Goal: Task Accomplishment & Management: Manage account settings

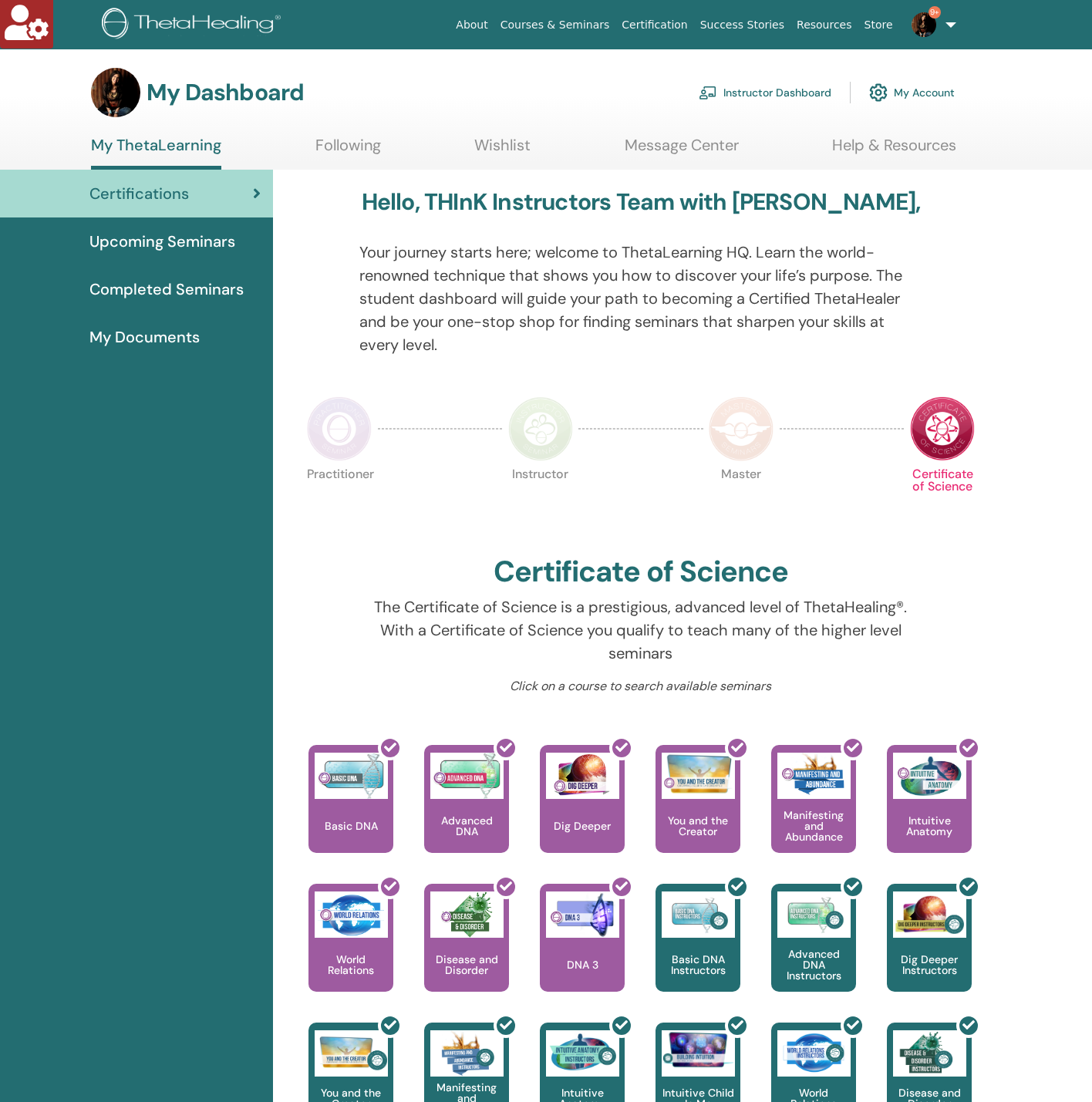
click at [770, 95] on link "Instructor Dashboard" at bounding box center [764, 92] width 133 height 34
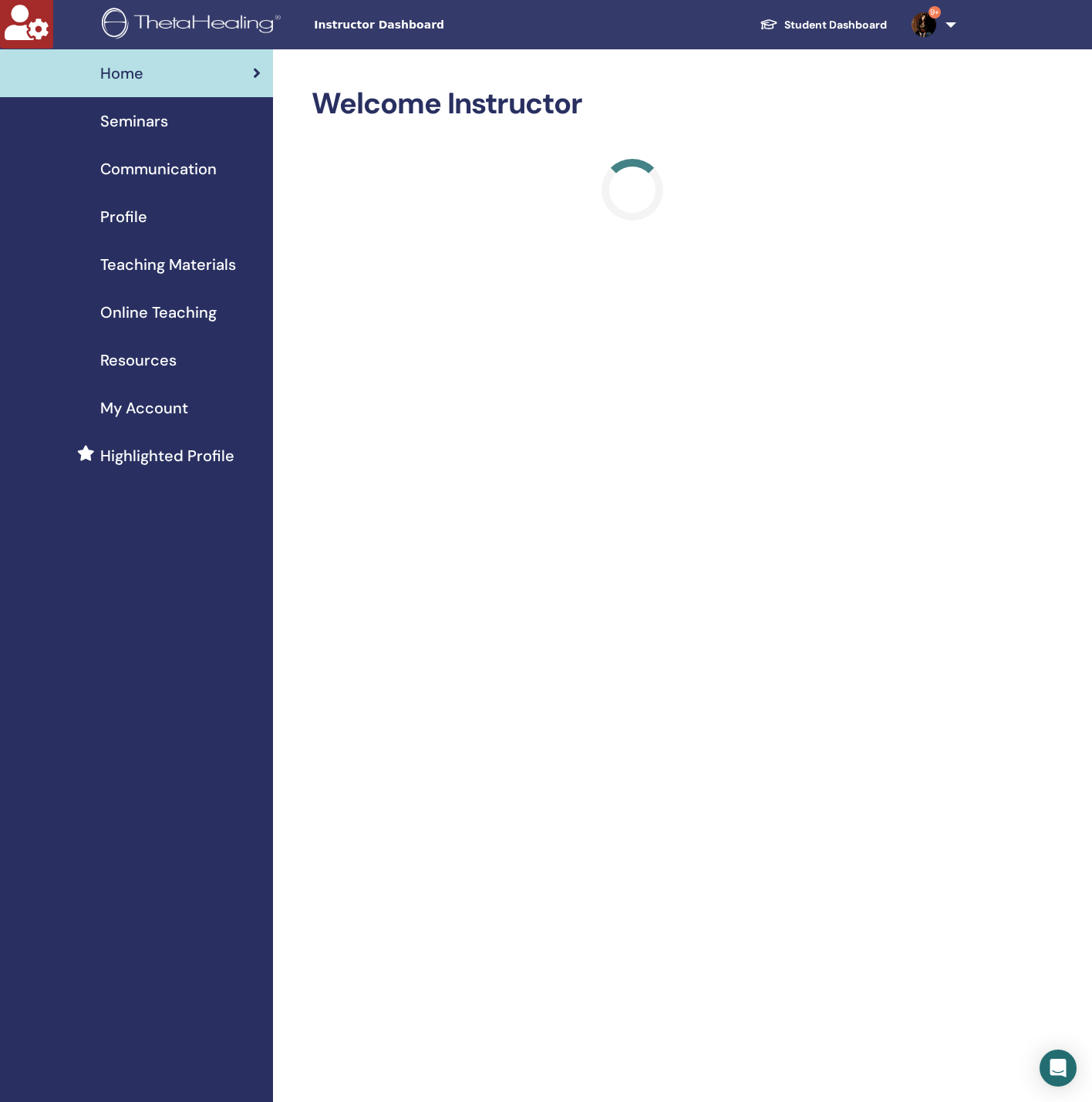
click at [157, 115] on span "Seminars" at bounding box center [134, 121] width 68 height 23
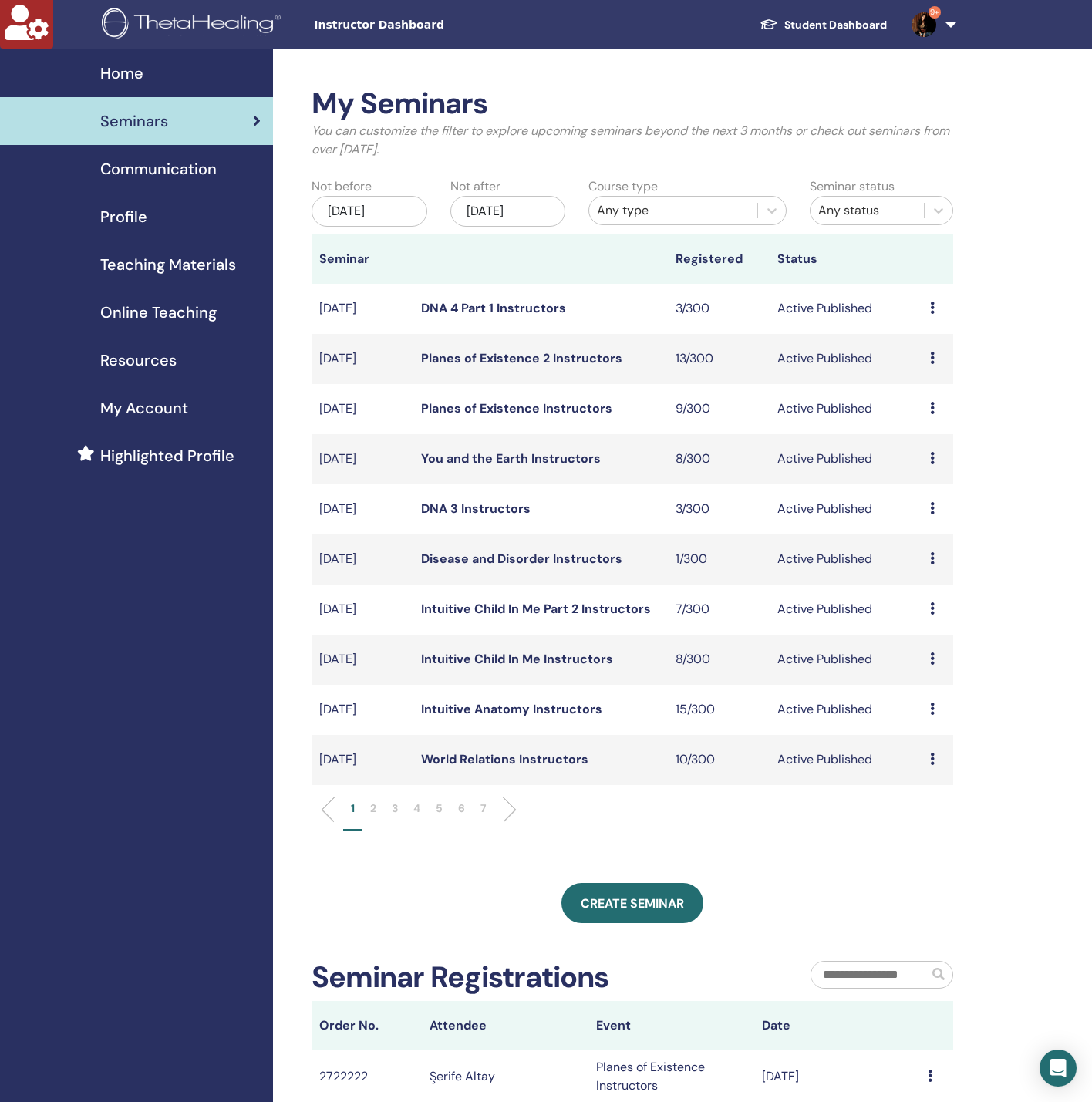
click at [546, 206] on div "Nov/25, 2025" at bounding box center [508, 211] width 116 height 31
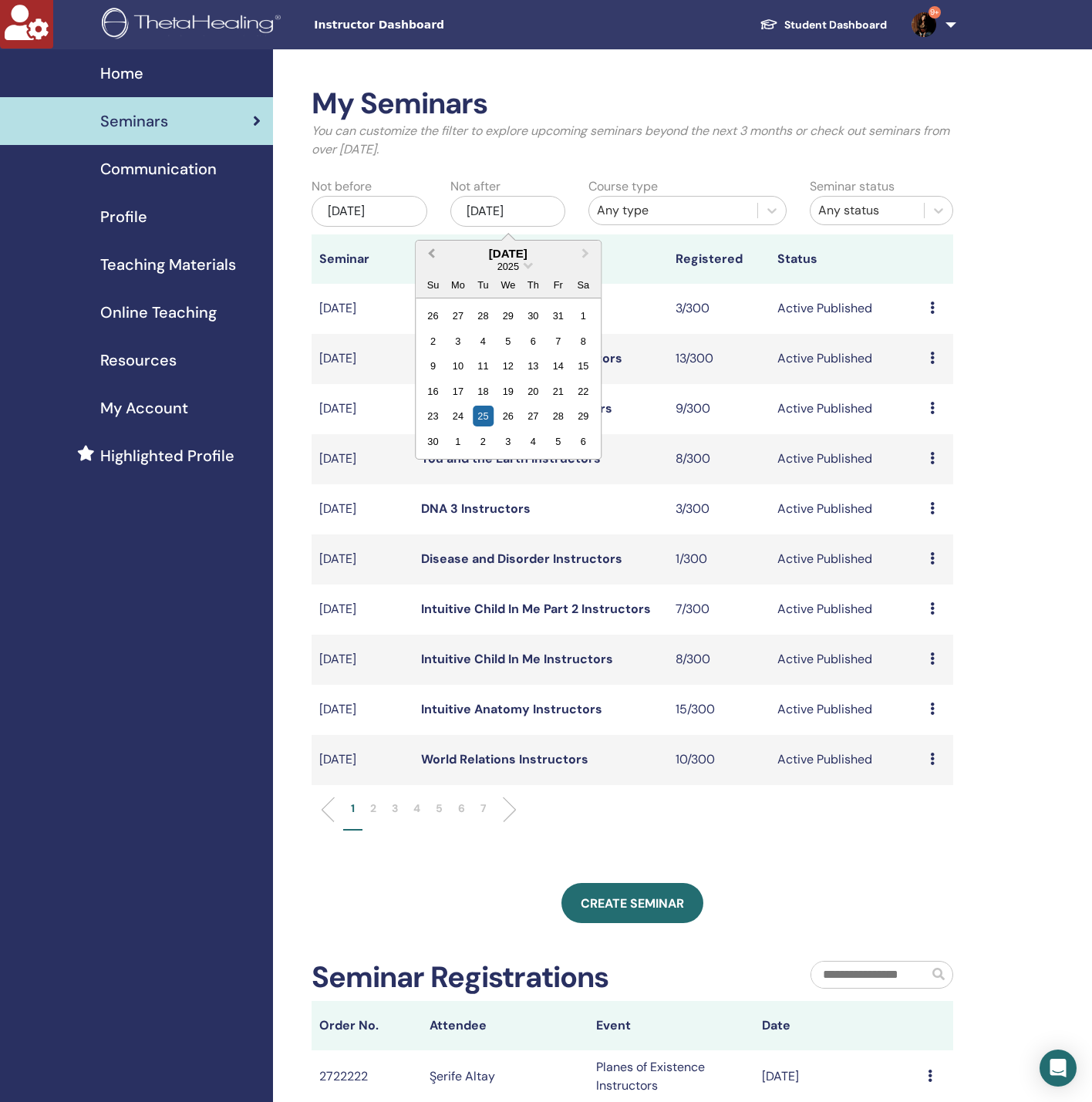
click at [431, 250] on span "Previous Month" at bounding box center [431, 253] width 0 height 16
click at [501, 412] on div "27" at bounding box center [507, 416] width 21 height 21
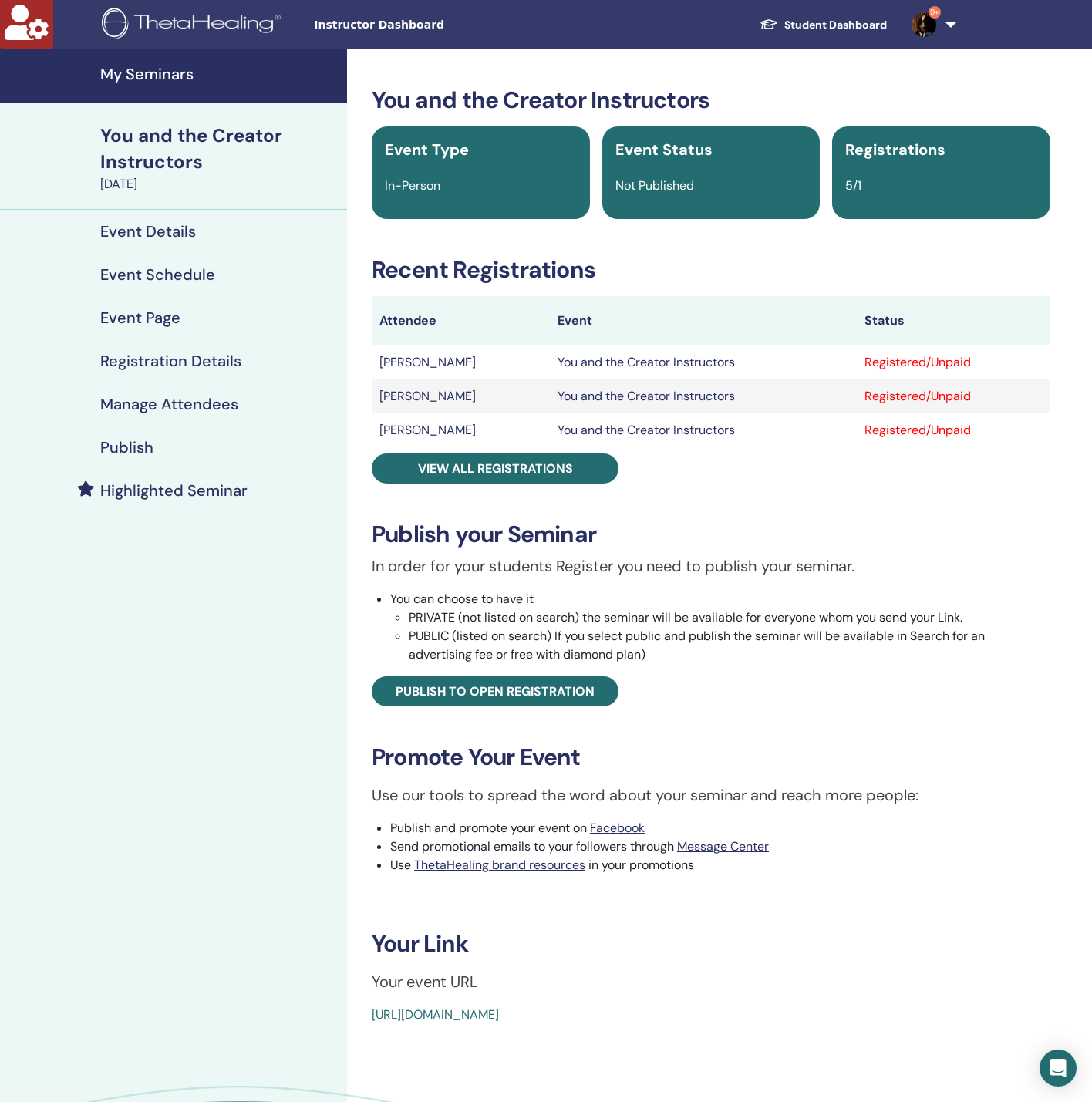
click at [156, 397] on h4 "Manage Attendees" at bounding box center [169, 404] width 138 height 18
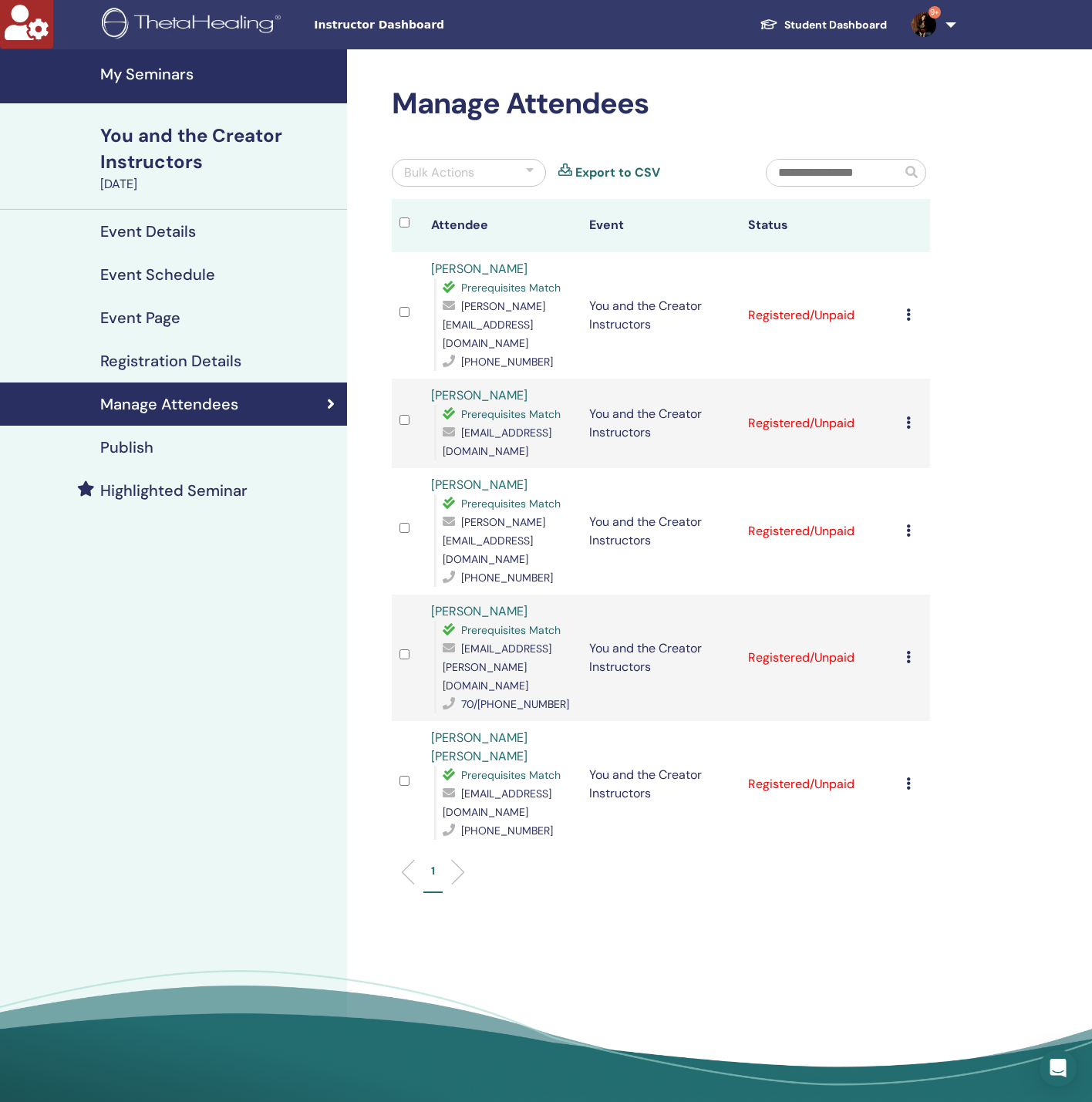
click at [904, 301] on td "Cancel Registration Do not auto-certify Mark as Paid Mark as Unpaid Mark as Abs…" at bounding box center [914, 315] width 32 height 126
click at [906, 308] on icon at bounding box center [907, 313] width 5 height 12
click at [889, 461] on link "Download Certificate" at bounding box center [930, 461] width 120 height 16
click at [906, 417] on icon at bounding box center [907, 422] width 5 height 12
click at [906, 550] on link "Download Certificate" at bounding box center [930, 552] width 120 height 16
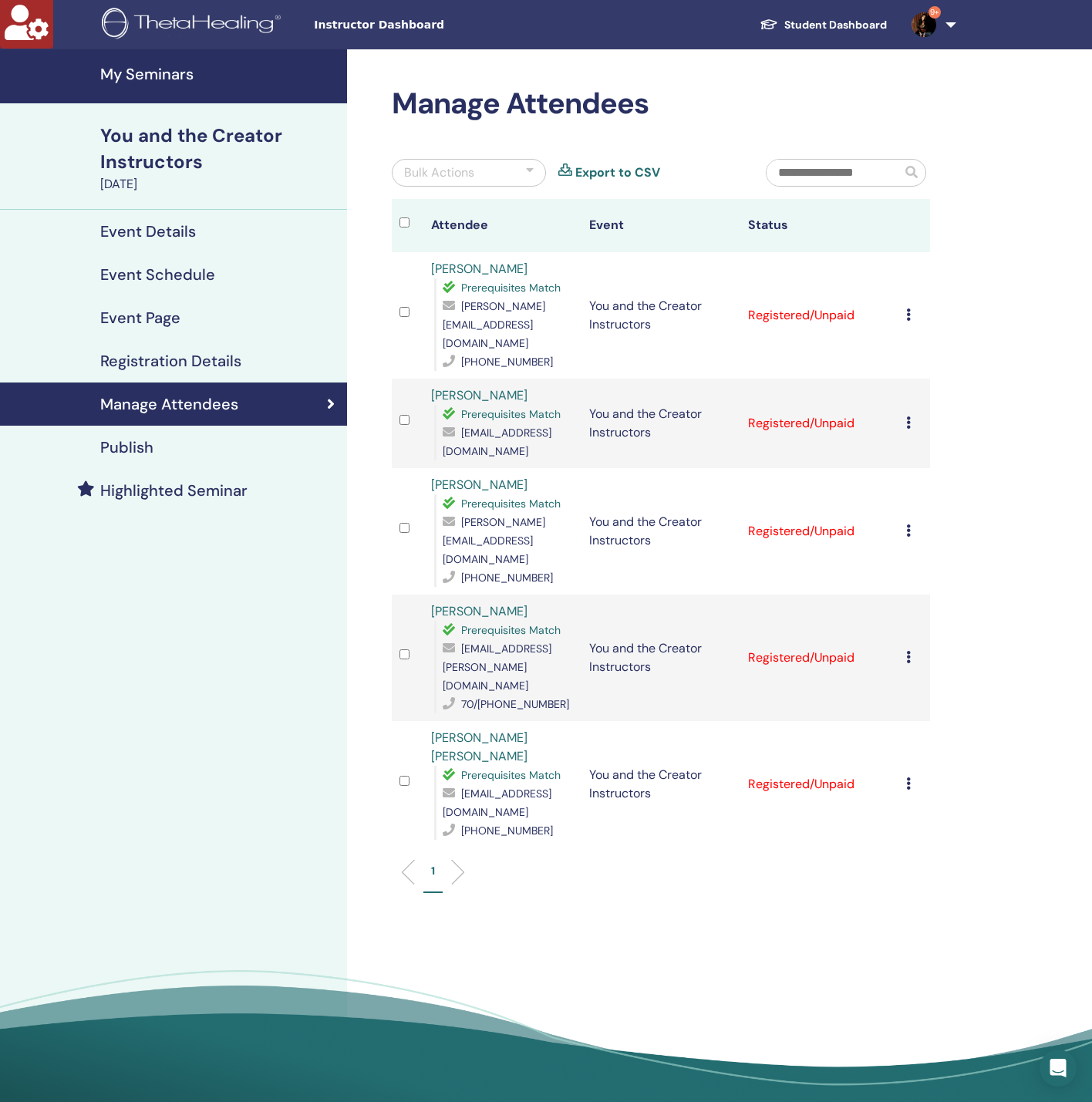
click at [906, 525] on icon at bounding box center [907, 530] width 5 height 12
click at [904, 629] on link "Download Certificate" at bounding box center [930, 632] width 120 height 16
click at [908, 651] on icon at bounding box center [907, 656] width 5 height 12
click at [916, 713] on link "Download Certificate" at bounding box center [932, 720] width 120 height 16
click at [906, 777] on icon at bounding box center [907, 782] width 5 height 12
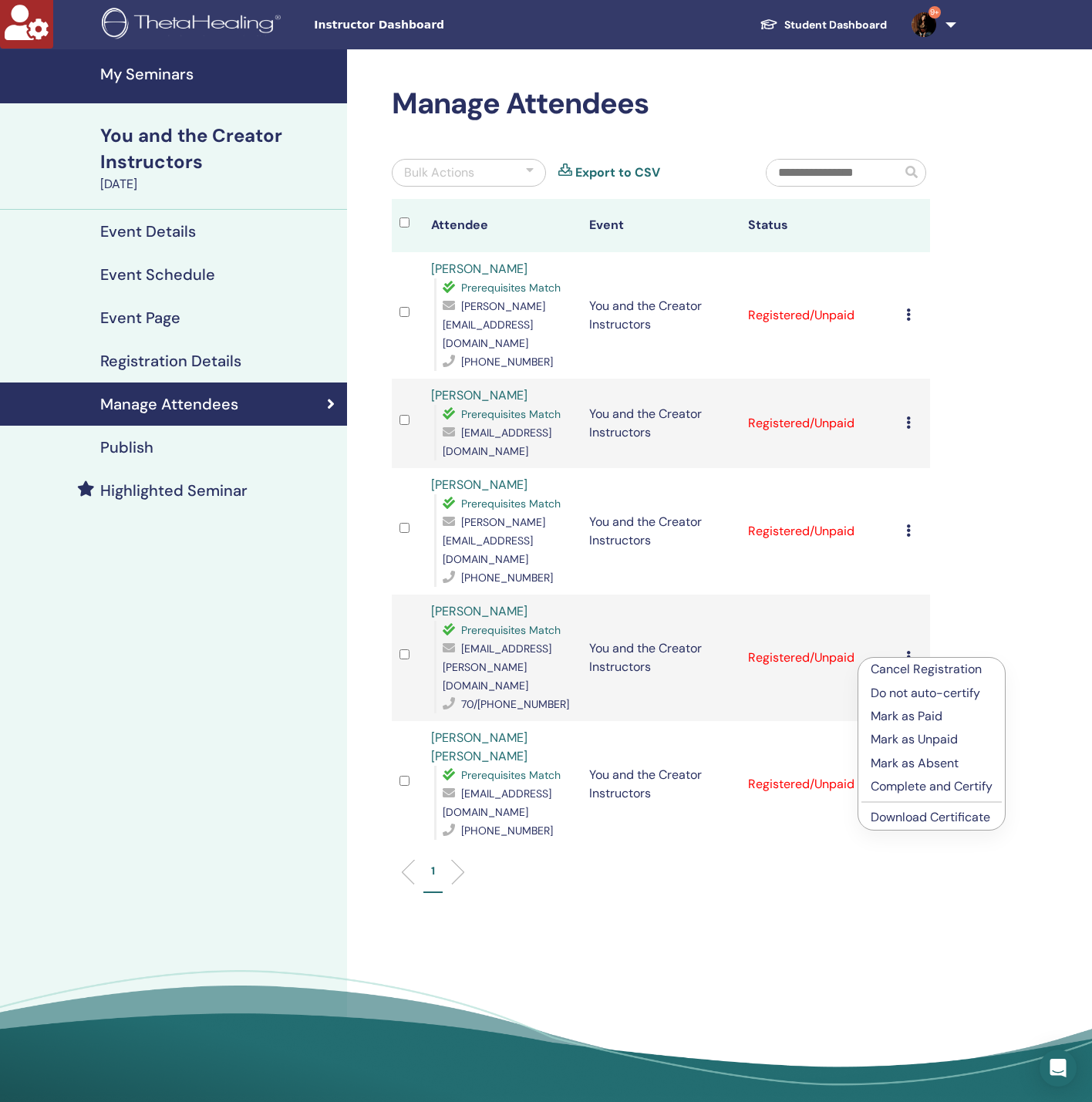
click at [904, 812] on link "Download Certificate" at bounding box center [930, 817] width 120 height 16
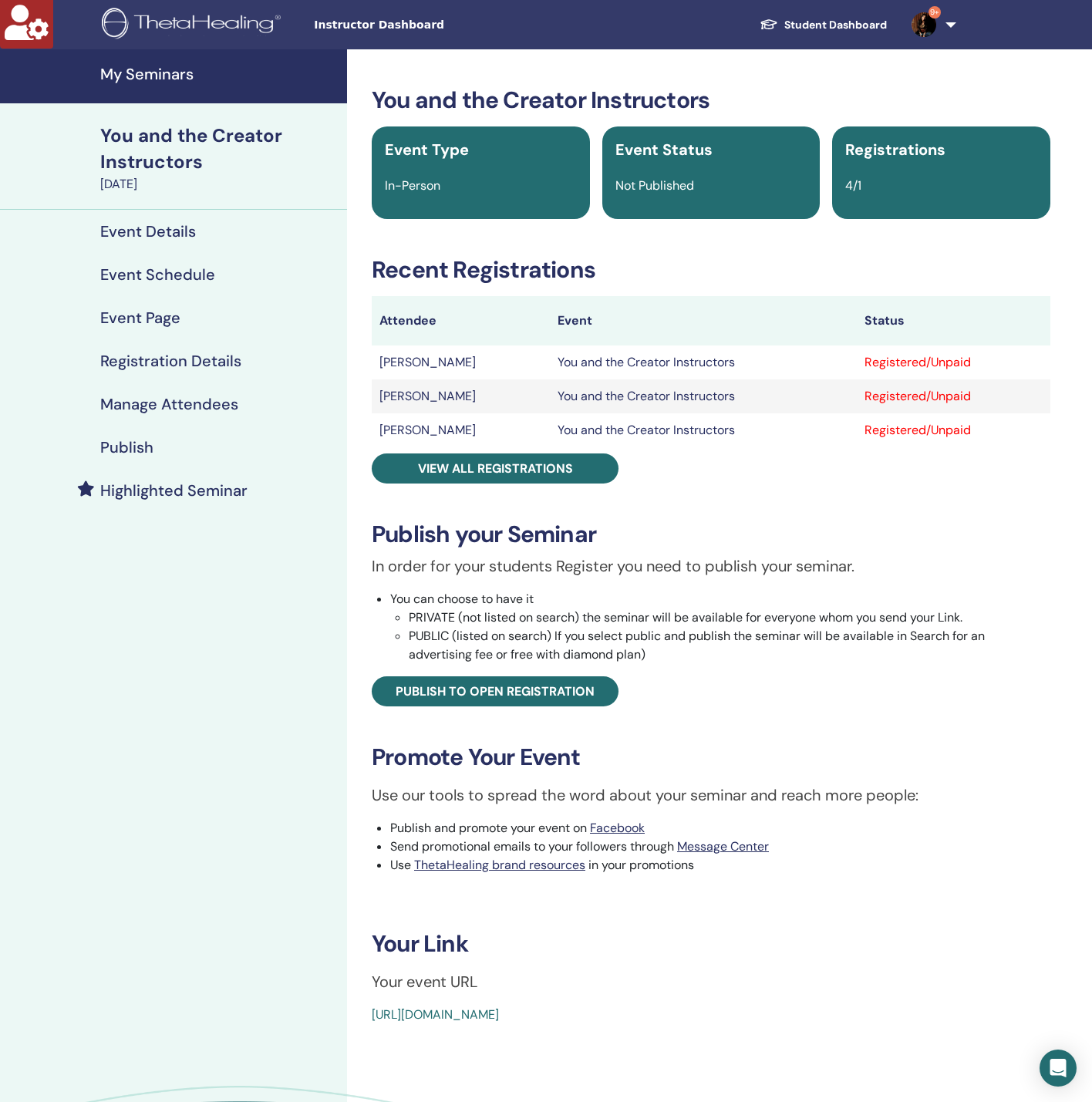
click at [195, 391] on link "Manage Attendees" at bounding box center [174, 403] width 347 height 43
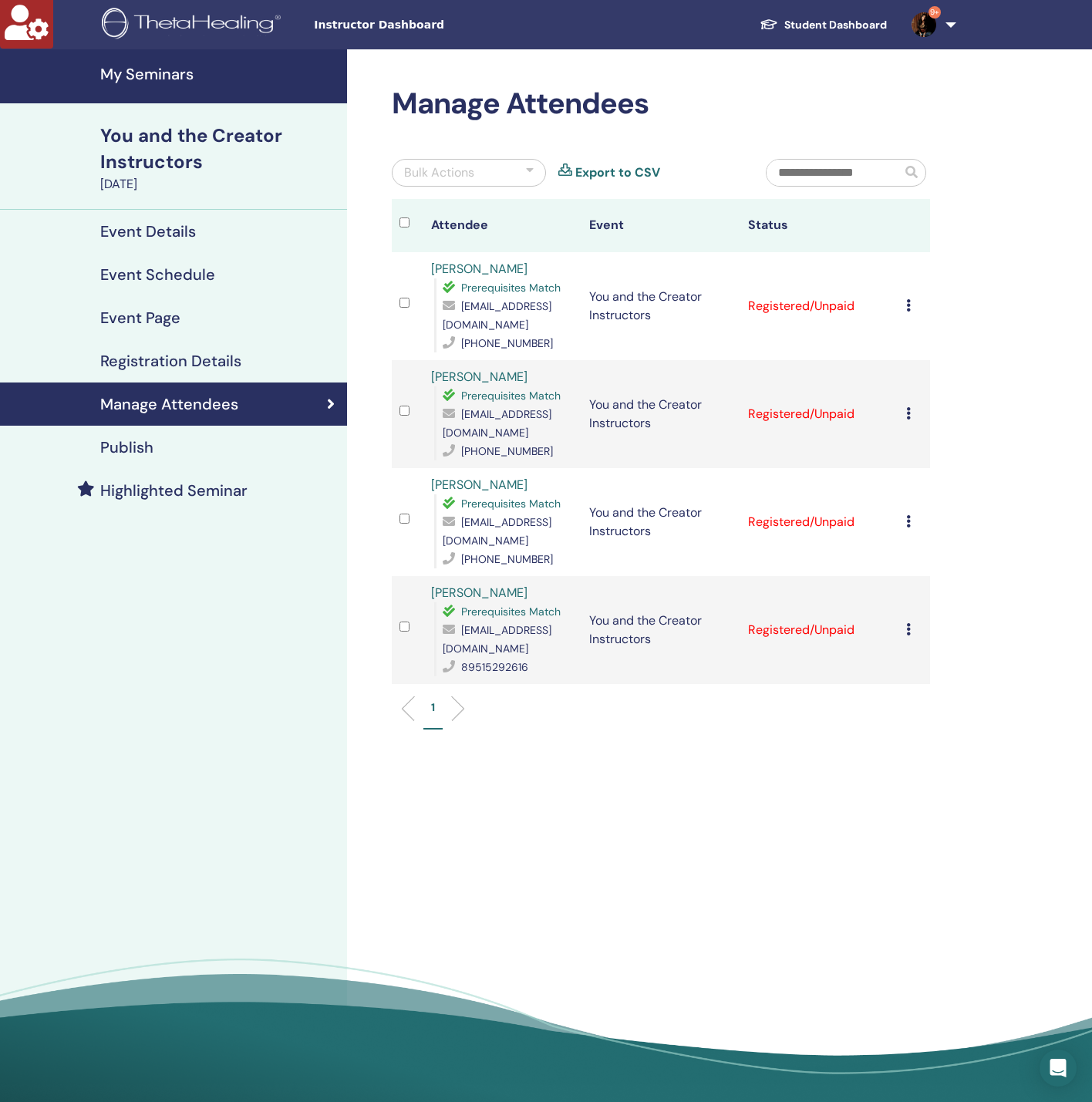
click at [909, 299] on icon at bounding box center [907, 304] width 5 height 12
click at [915, 455] on link "Download Certificate" at bounding box center [933, 453] width 120 height 16
click at [983, 388] on div "Manage Attendees Bulk Actions Export to CSV Attendee Event Status Inna Konovalo…" at bounding box center [711, 580] width 727 height 1063
click at [910, 407] on icon at bounding box center [907, 412] width 5 height 12
click at [930, 555] on link "Download Certificate" at bounding box center [934, 548] width 120 height 16
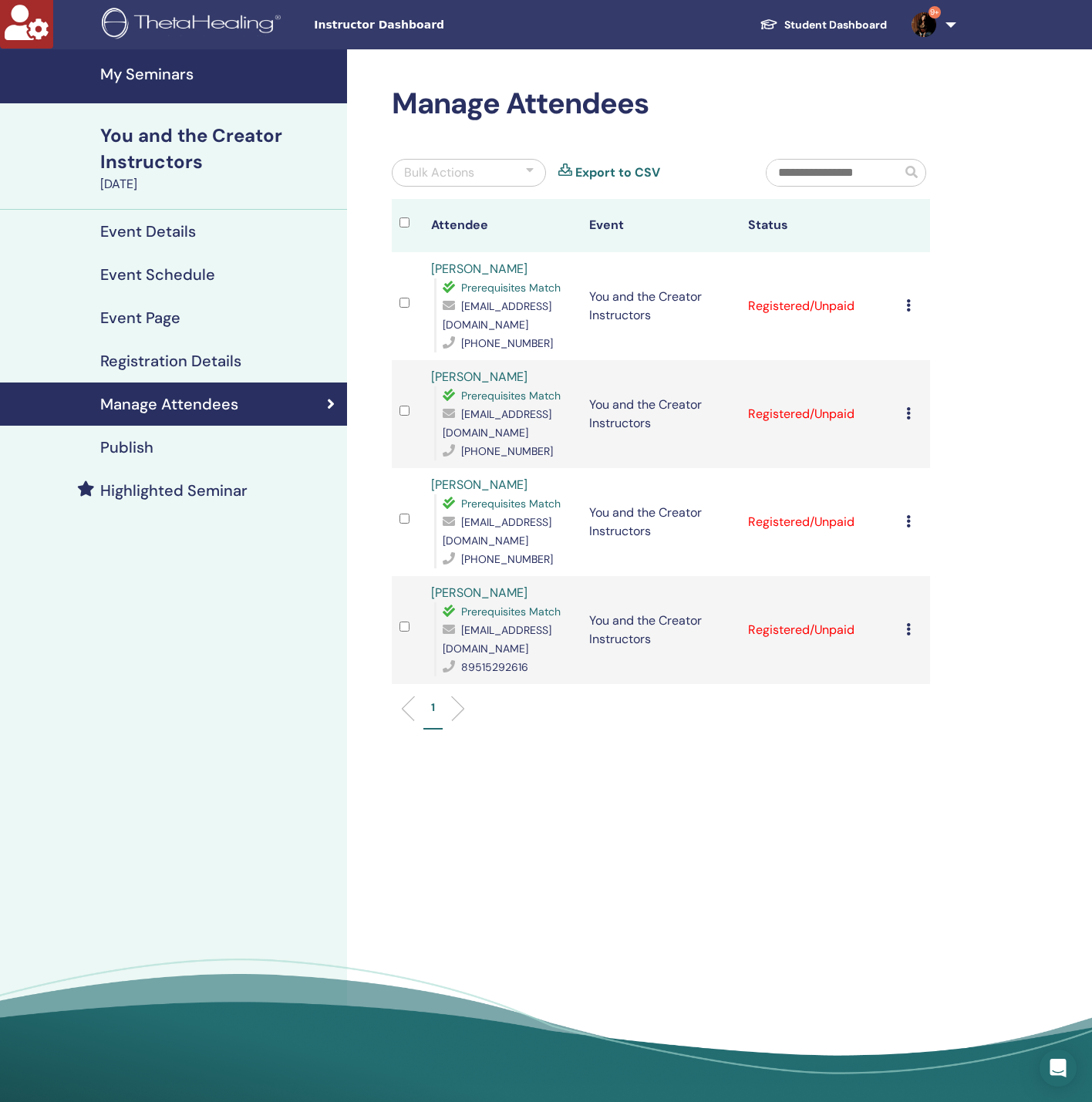
click at [908, 515] on icon at bounding box center [907, 521] width 5 height 12
click at [969, 653] on link "Download Certificate" at bounding box center [932, 651] width 120 height 16
click at [908, 623] on icon at bounding box center [907, 629] width 5 height 12
click at [935, 753] on link "Download Certificate" at bounding box center [932, 750] width 120 height 16
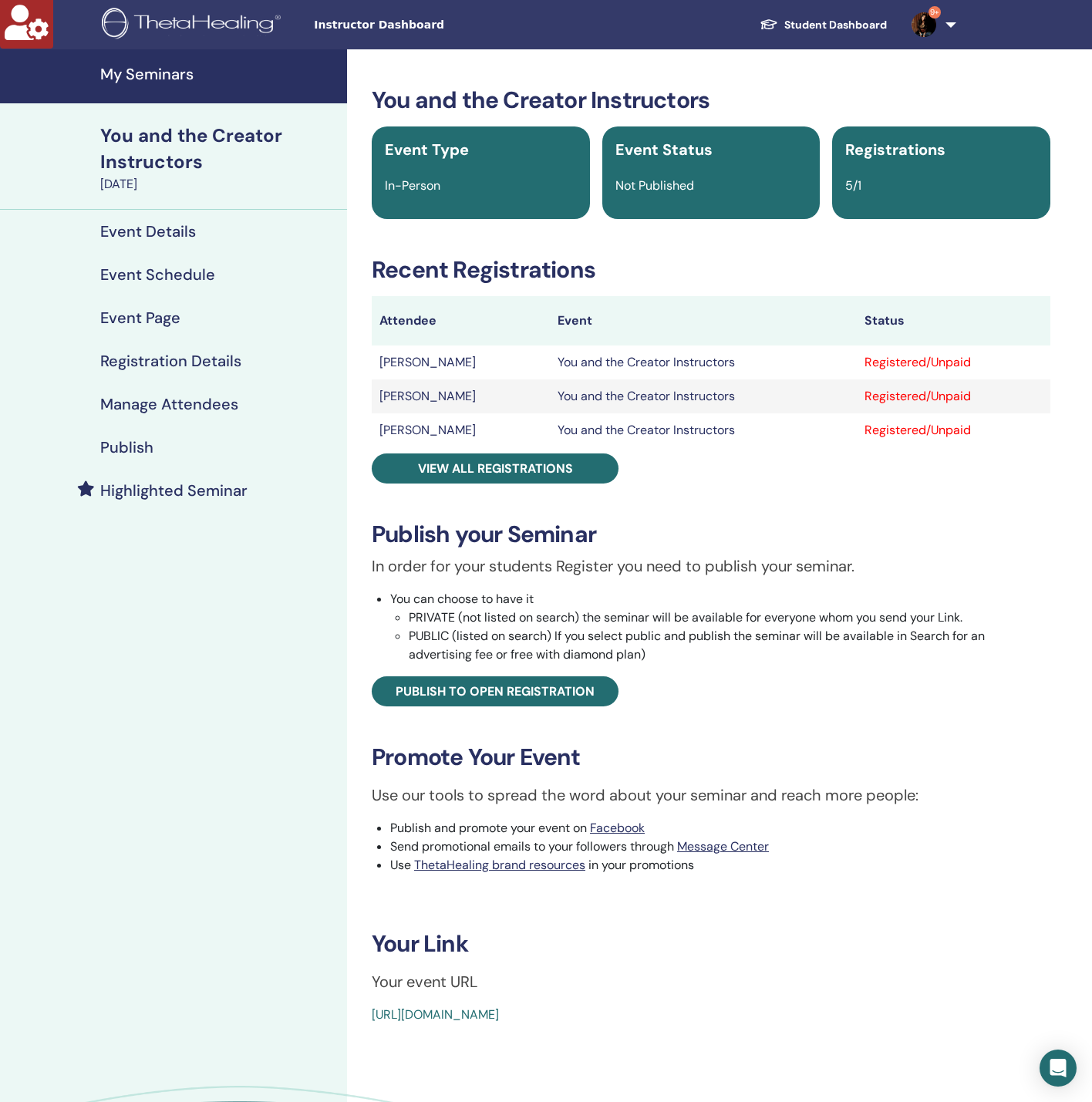
click at [155, 396] on h4 "Manage Attendees" at bounding box center [169, 404] width 138 height 18
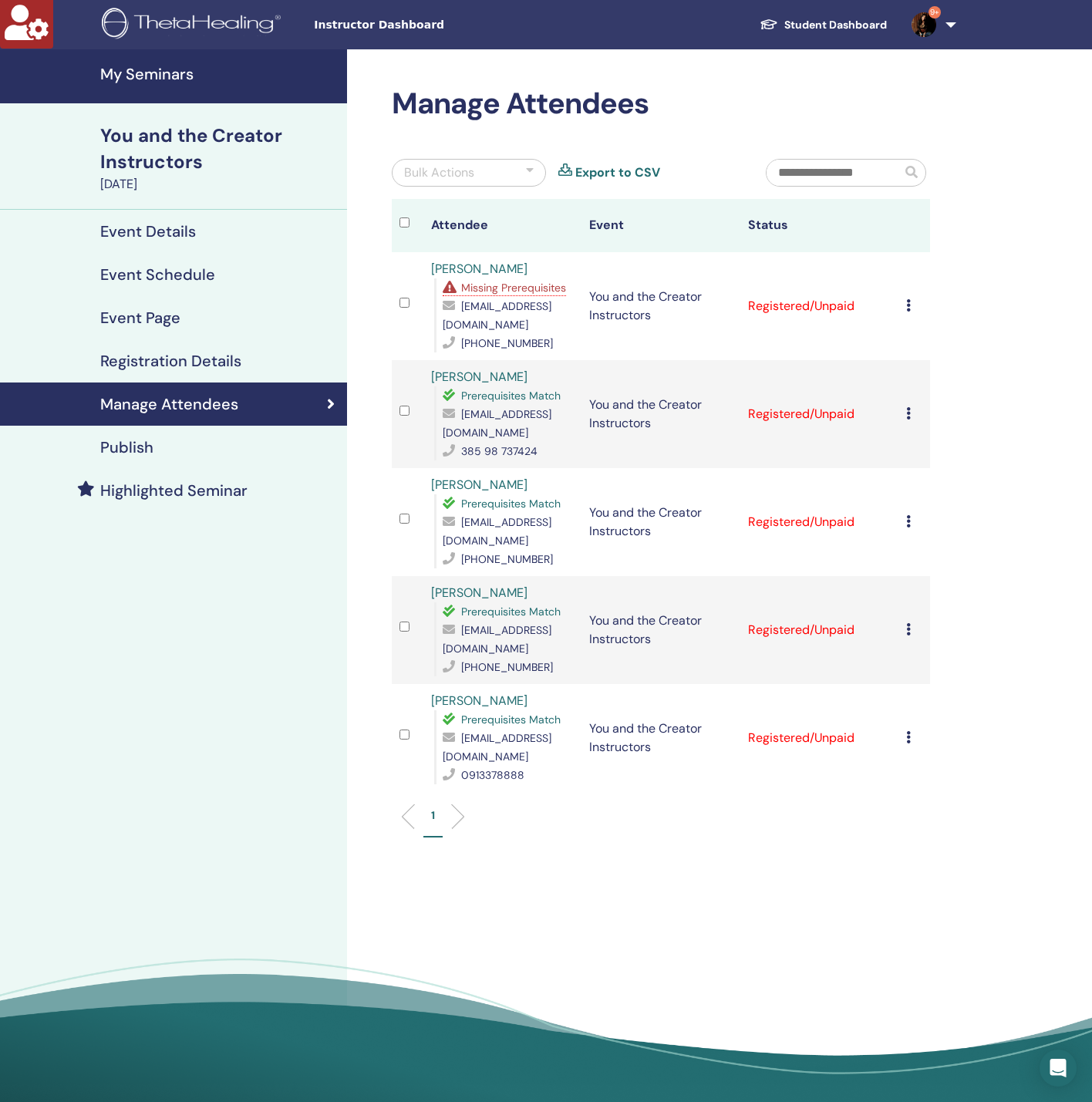
click at [555, 288] on span "Missing Prerequisites" at bounding box center [514, 287] width 105 height 14
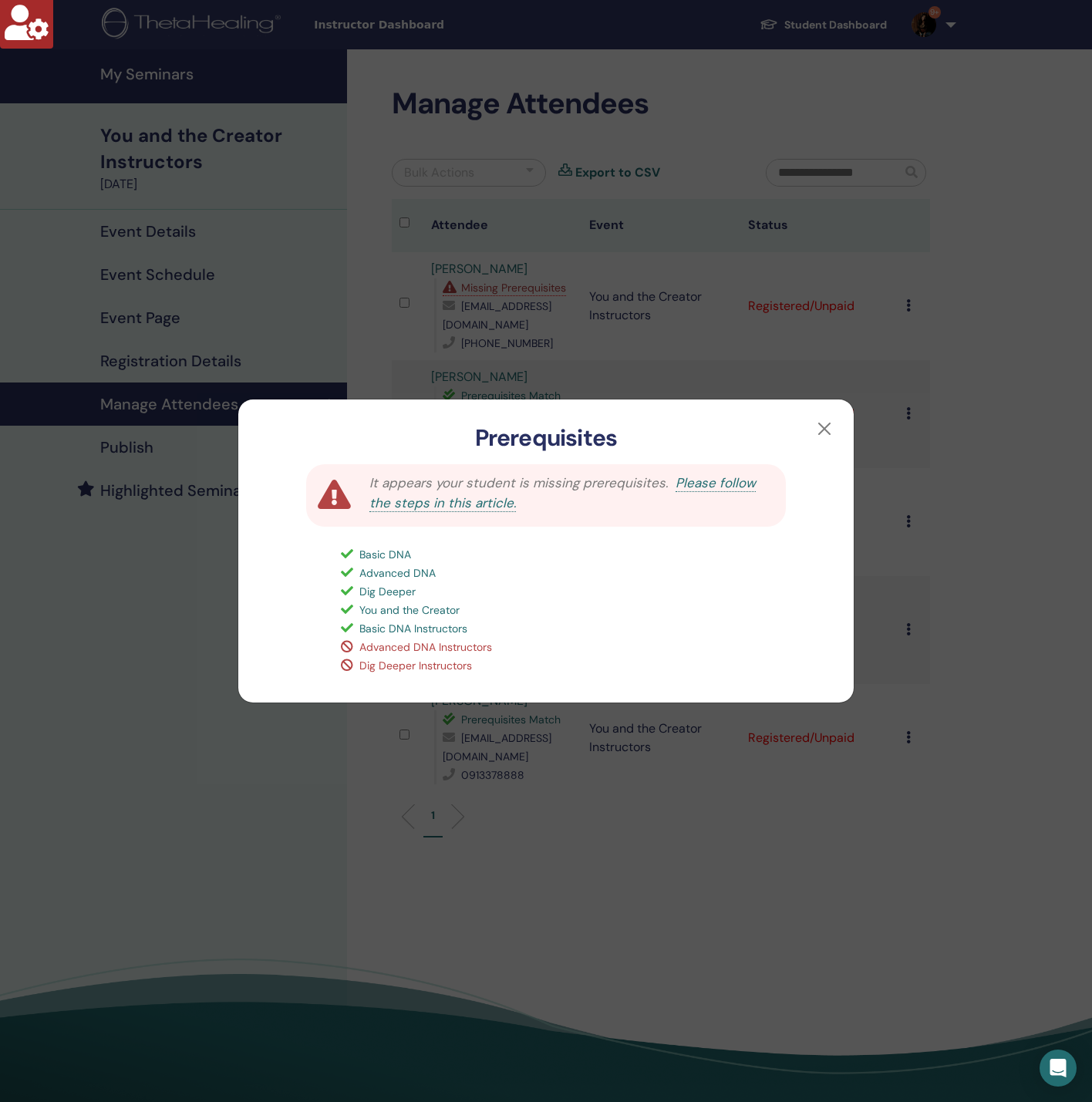
click at [199, 741] on div "Prerequisites It appears your student is missing prerequisites. Please follow t…" at bounding box center [546, 551] width 1092 height 1102
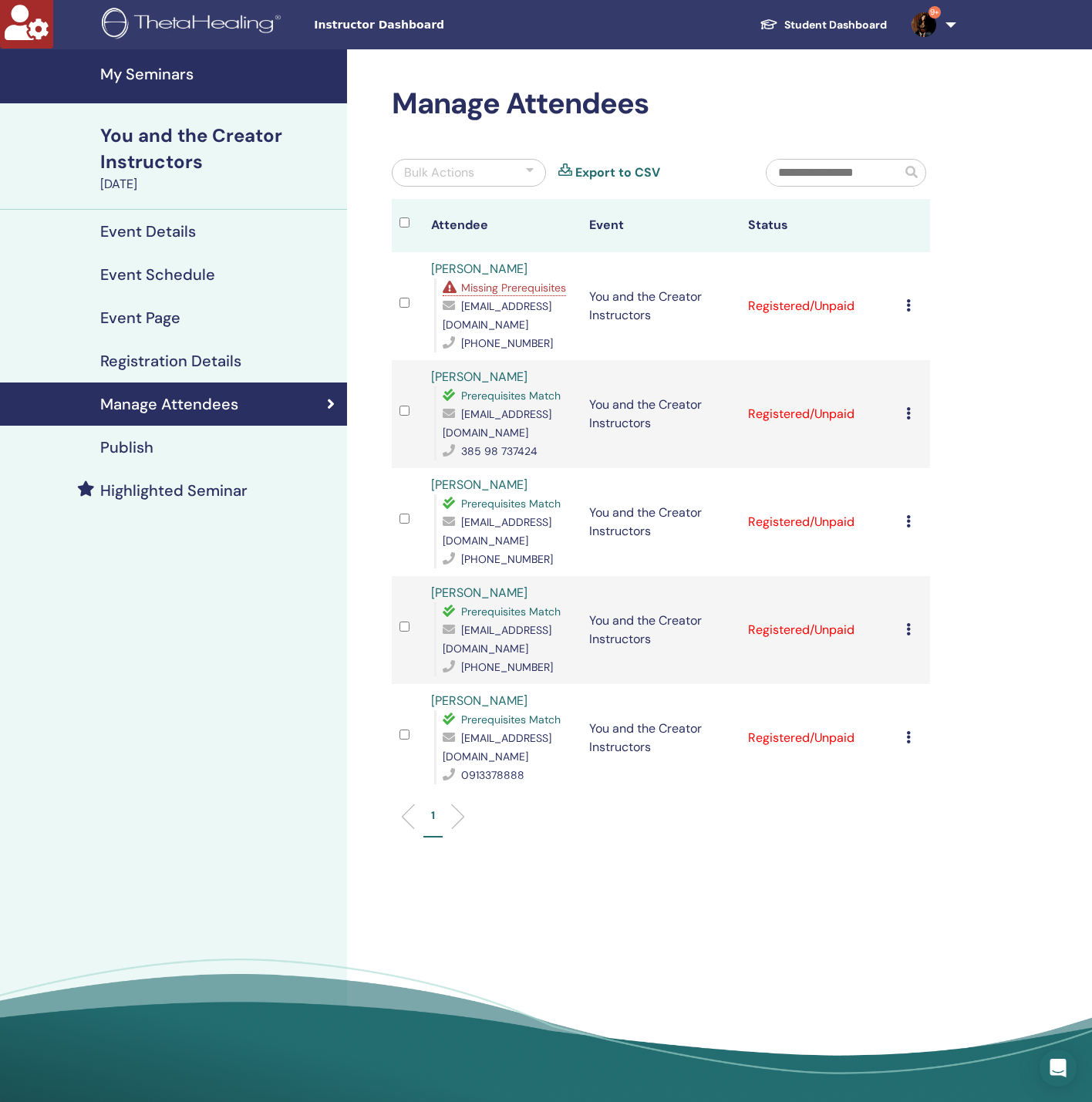
click at [908, 300] on icon at bounding box center [907, 304] width 5 height 12
click at [909, 461] on link "Download Certificate" at bounding box center [932, 460] width 120 height 16
click at [909, 407] on icon at bounding box center [907, 412] width 5 height 12
click at [971, 560] on link "Download Certificate" at bounding box center [933, 558] width 120 height 16
click at [911, 513] on div "Cancel Registration Do not auto-certify Mark as Paid Mark as Unpaid Mark as Abs…" at bounding box center [914, 522] width 16 height 18
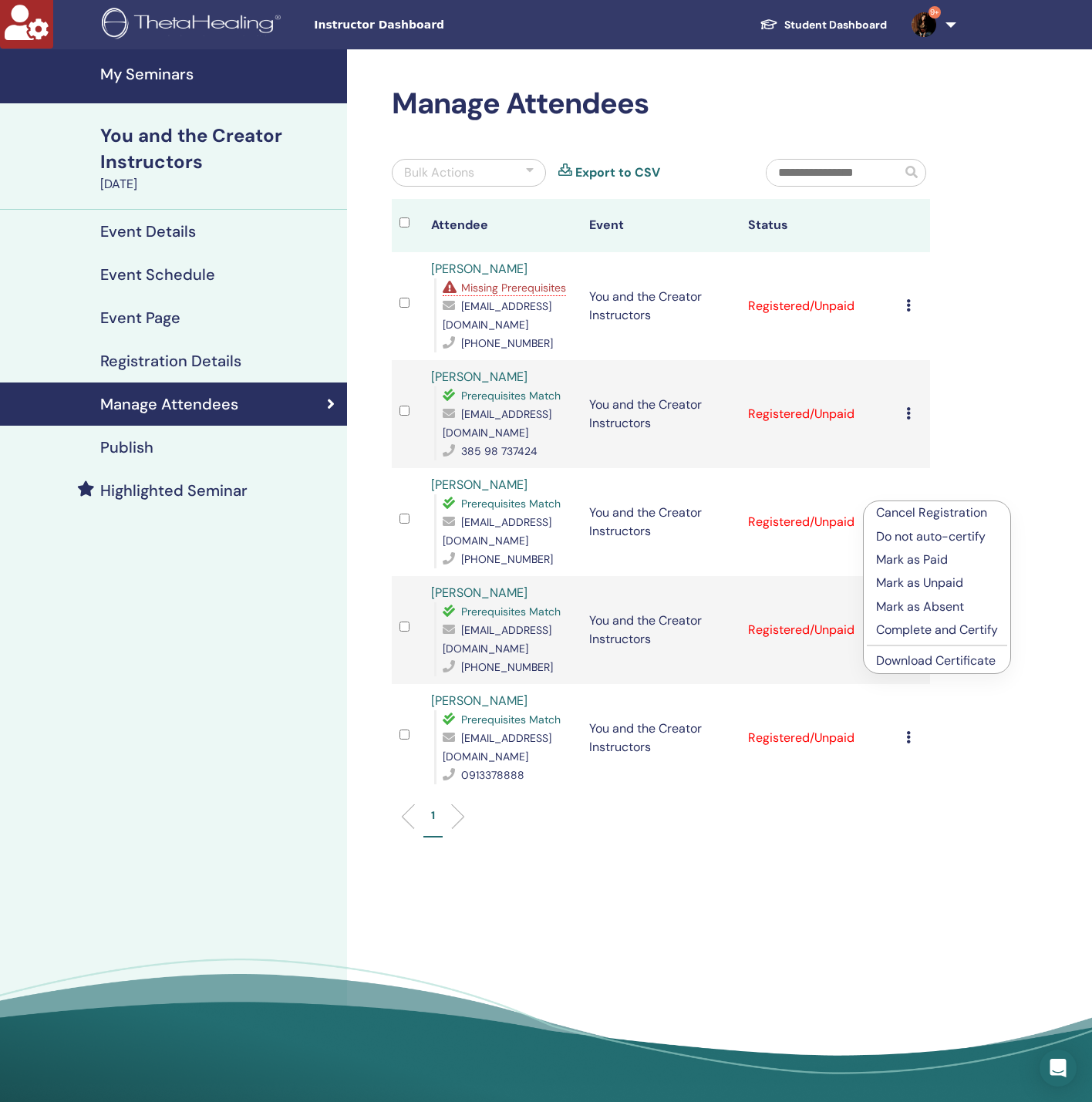
click at [938, 661] on link "Download Certificate" at bounding box center [935, 661] width 120 height 16
click at [906, 623] on icon at bounding box center [907, 629] width 5 height 12
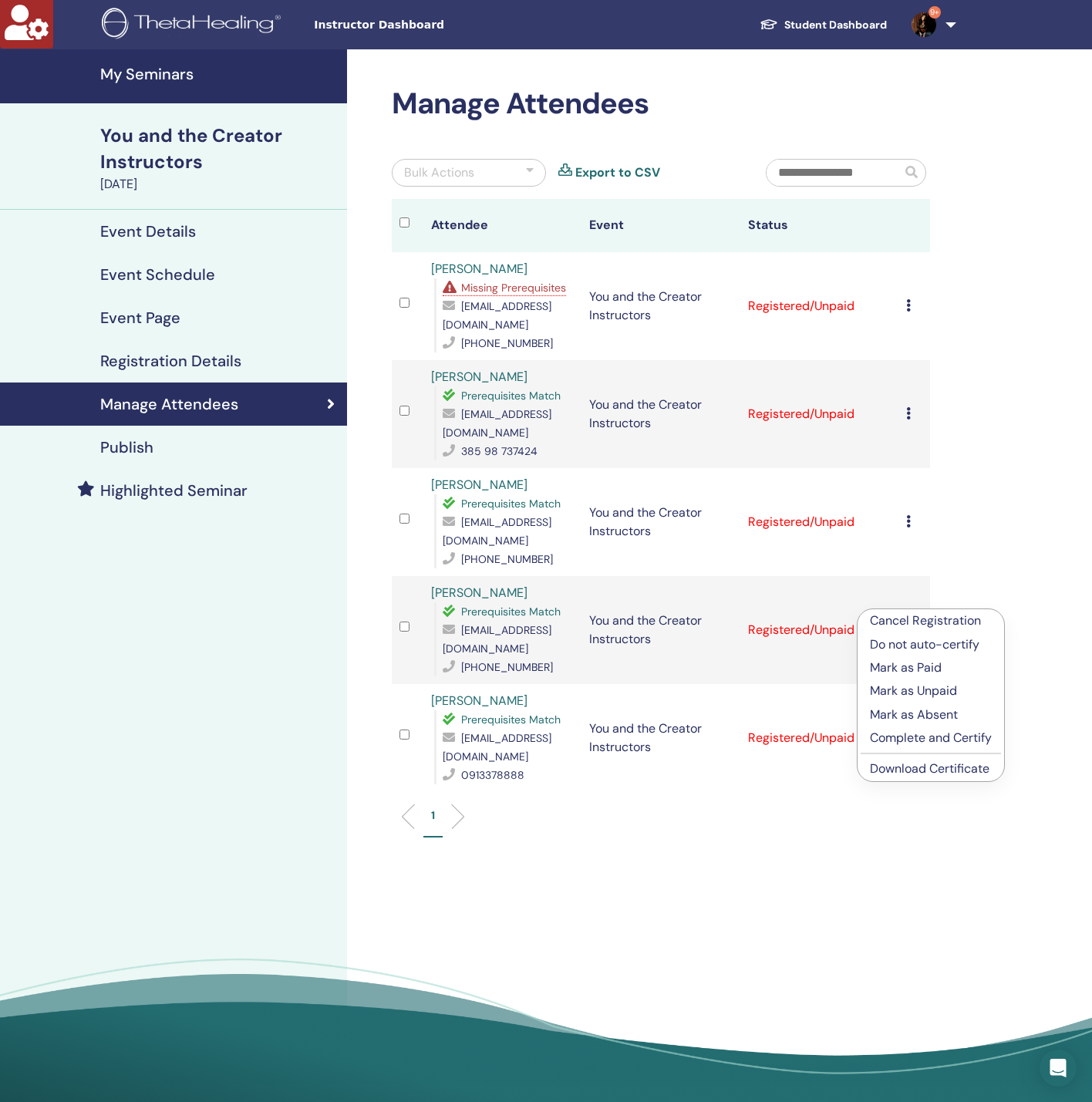
click at [950, 772] on link "Download Certificate" at bounding box center [929, 768] width 120 height 16
click at [908, 731] on icon at bounding box center [907, 736] width 5 height 12
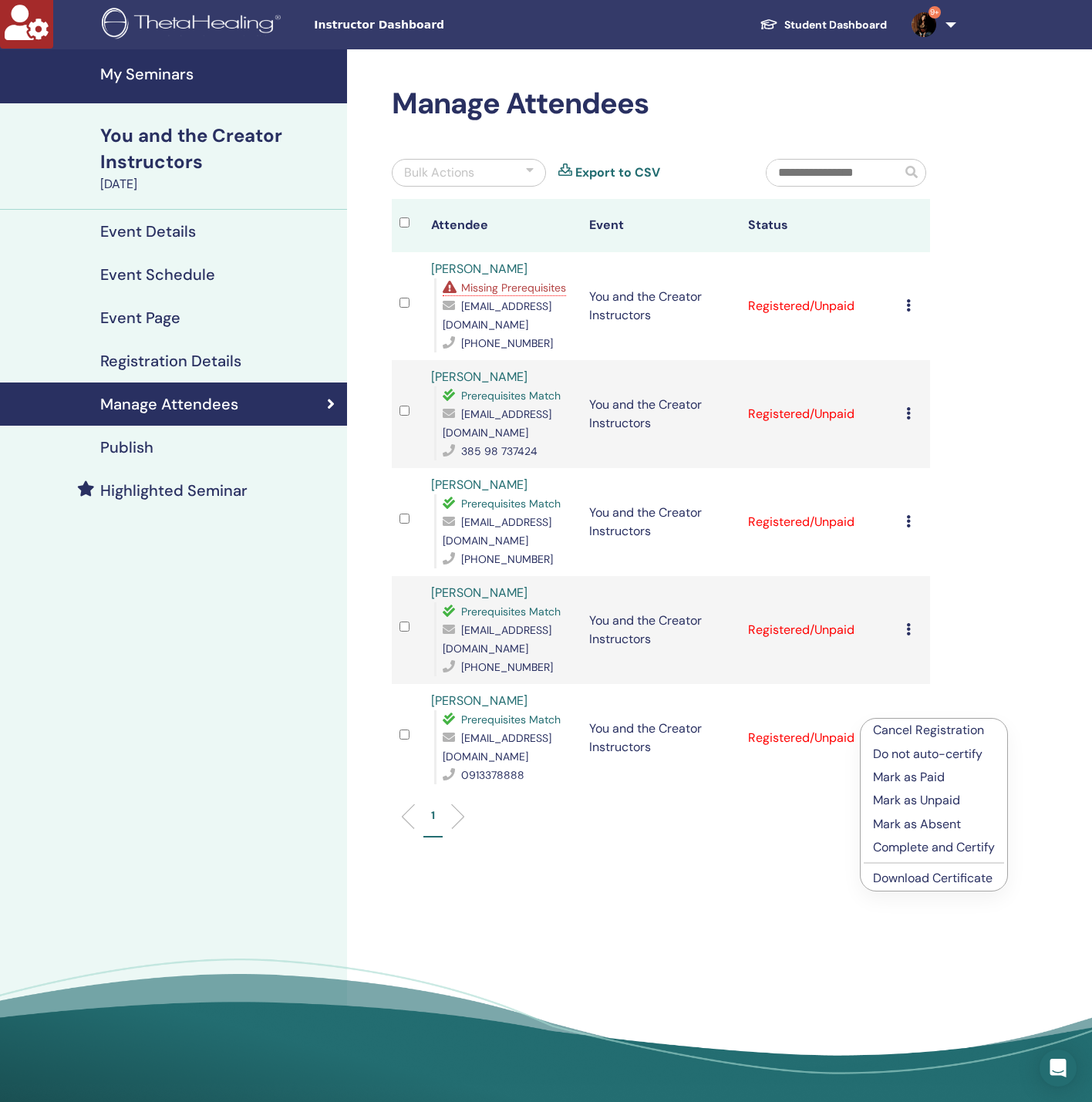
click at [905, 880] on link "Download Certificate" at bounding box center [932, 878] width 120 height 16
